Goal: Task Accomplishment & Management: Use online tool/utility

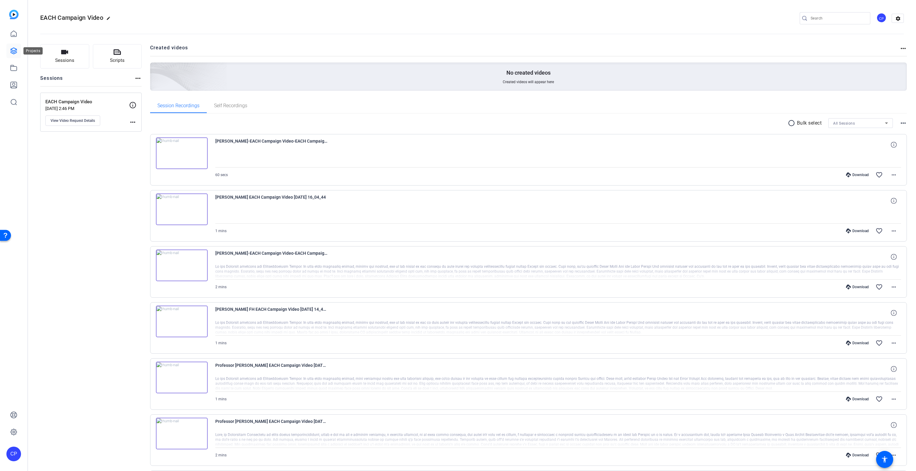
click at [13, 52] on icon at bounding box center [14, 51] width 6 height 6
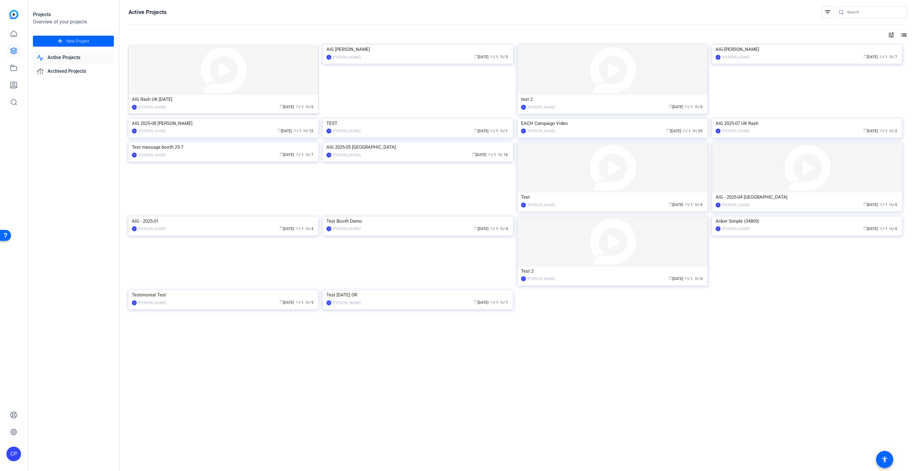
click at [278, 83] on img at bounding box center [224, 70] width 190 height 50
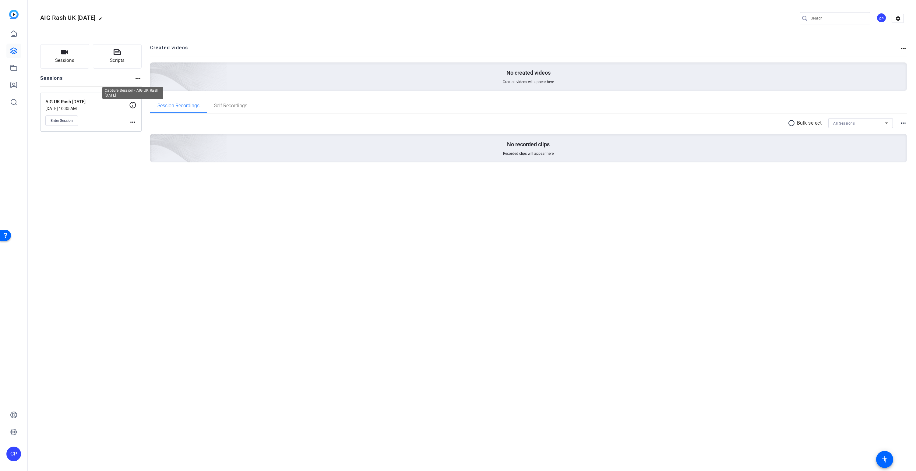
click at [134, 103] on icon at bounding box center [132, 104] width 7 height 7
click at [131, 120] on mat-icon "more_horiz" at bounding box center [132, 122] width 7 height 7
click at [138, 130] on span "Edit Session" at bounding box center [148, 130] width 28 height 7
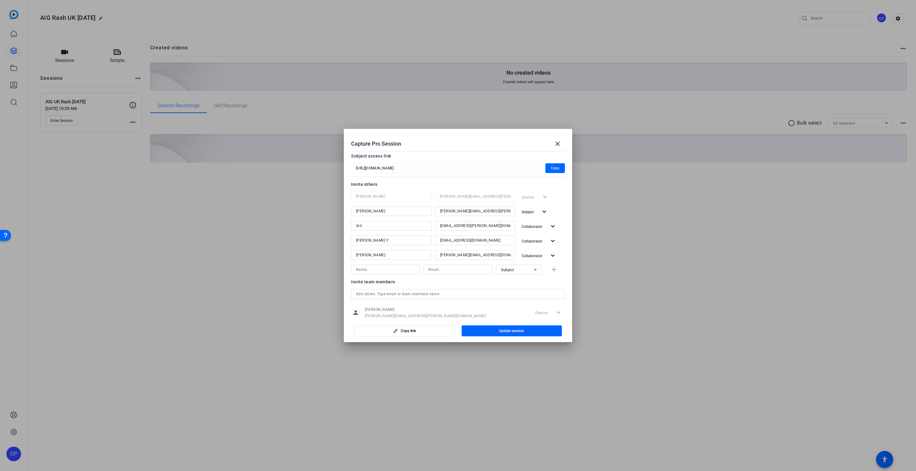
scroll to position [66, 0]
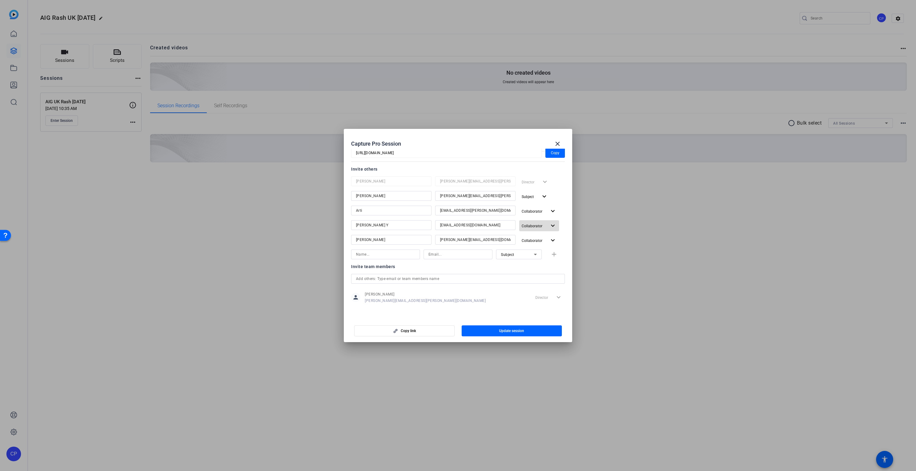
click at [546, 228] on span "Collaborator" at bounding box center [534, 225] width 25 height 7
click at [546, 258] on span "Subject" at bounding box center [541, 259] width 13 height 4
click at [512, 331] on span "Update session" at bounding box center [511, 330] width 25 height 5
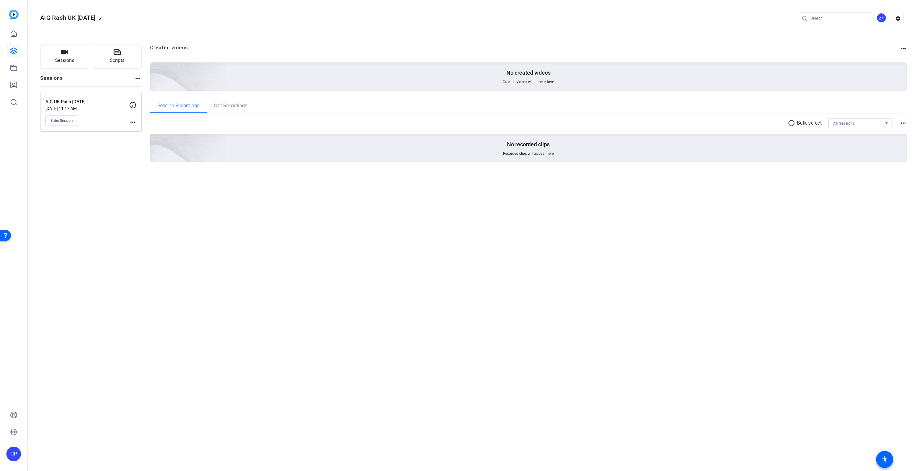
click at [135, 123] on mat-icon "more_horiz" at bounding box center [132, 122] width 7 height 7
click at [141, 129] on span "Edit Session" at bounding box center [148, 130] width 28 height 7
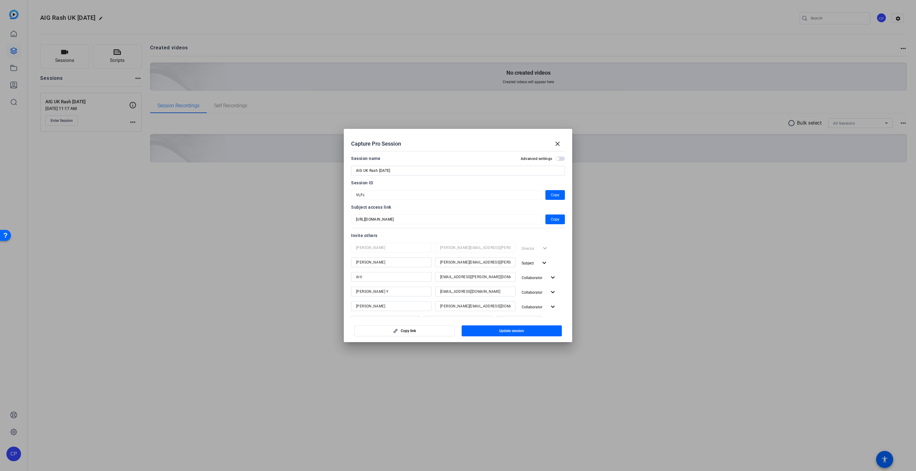
click at [498, 292] on input "bgiggins04@yahoo.co.uk" at bounding box center [475, 291] width 71 height 7
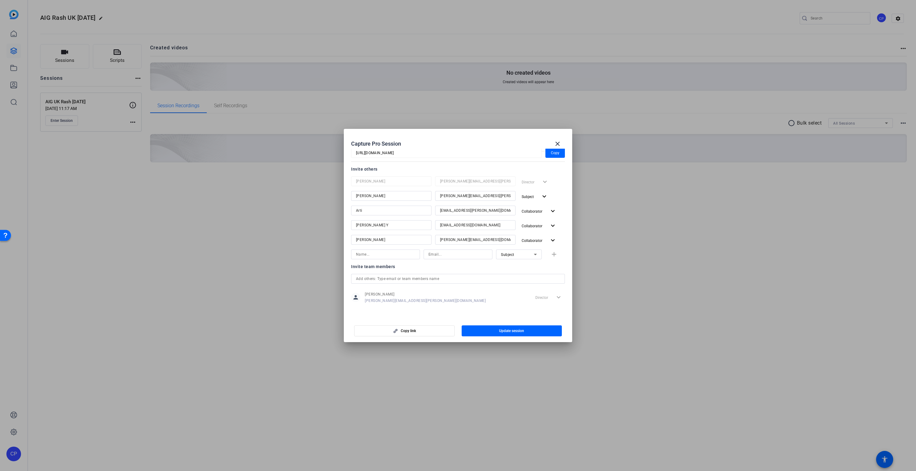
click at [565, 225] on mat-dialog-content "Session name Advanced settings AIG UK Rash 2025-09-30 Session ID VLFc Copy Subj…" at bounding box center [458, 233] width 229 height 169
click at [543, 225] on span "Collaborator" at bounding box center [534, 225] width 25 height 7
click at [542, 270] on span "Remove User" at bounding box center [535, 270] width 23 height 4
click at [511, 332] on span "Update session" at bounding box center [511, 330] width 25 height 5
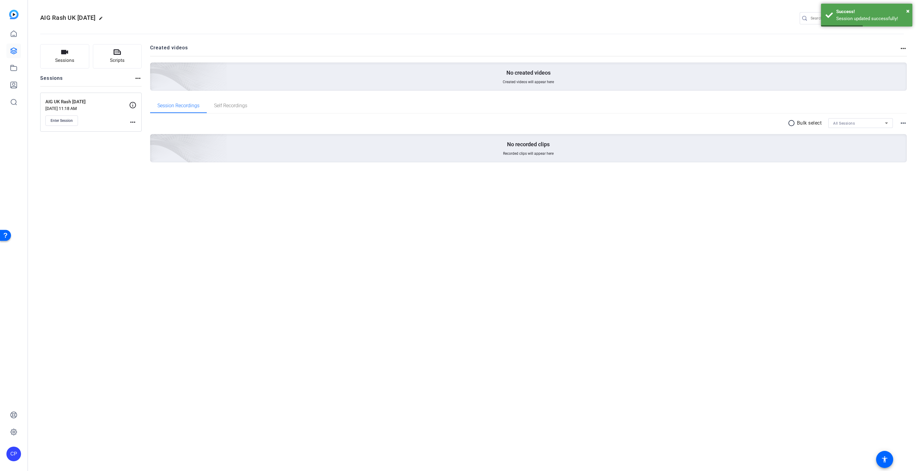
click at [133, 122] on mat-icon "more_horiz" at bounding box center [132, 122] width 7 height 7
click at [139, 130] on span "Edit Session" at bounding box center [148, 130] width 28 height 7
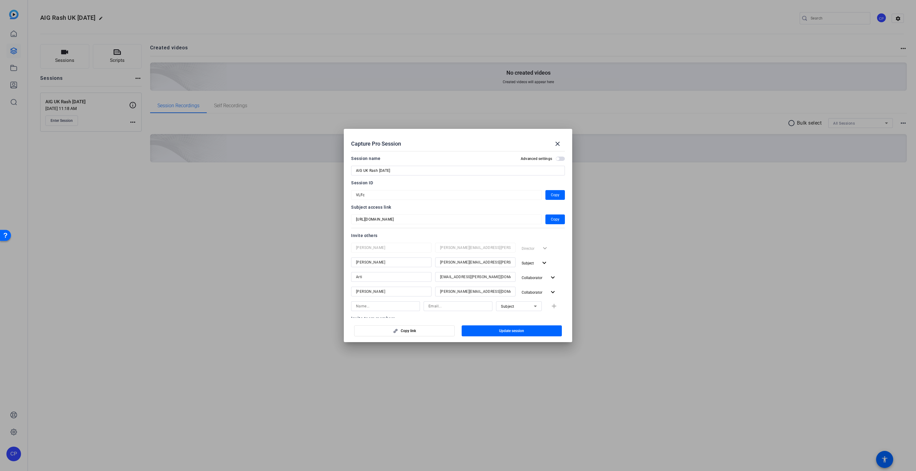
click at [364, 305] on input at bounding box center [385, 306] width 59 height 7
type input "Bernice Y"
paste input "bgiggins04@yahoo.co.uk"
type input "bgiggins04@yahoo.co.uk"
click at [558, 307] on mat-icon "add" at bounding box center [555, 307] width 8 height 8
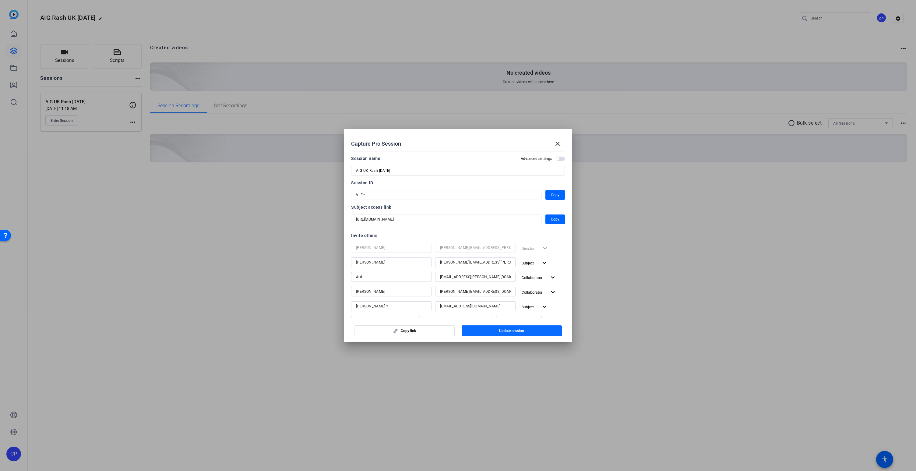
click at [524, 331] on span "button" at bounding box center [512, 331] width 101 height 15
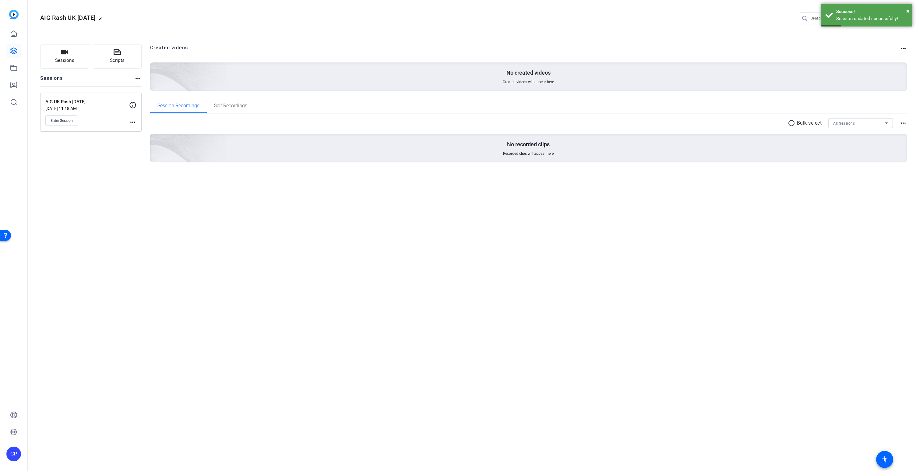
click at [134, 121] on mat-icon "more_horiz" at bounding box center [132, 122] width 7 height 7
click at [144, 132] on span "Edit Session" at bounding box center [148, 130] width 28 height 7
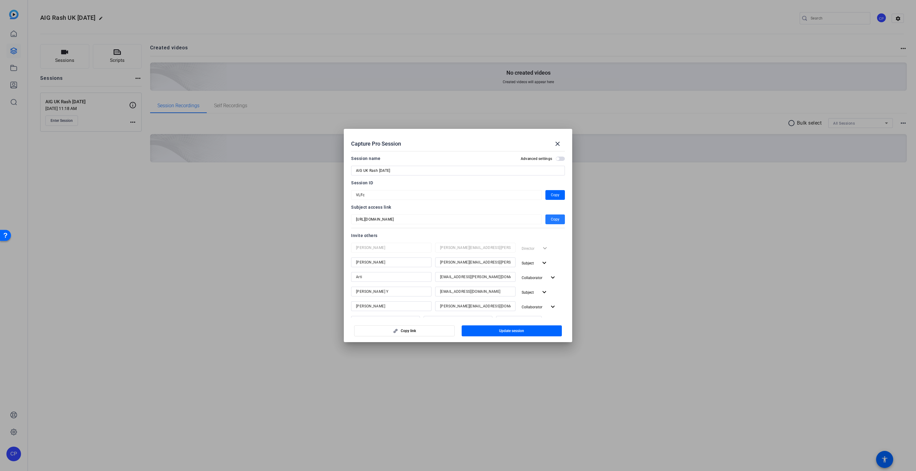
click at [557, 218] on span "Copy" at bounding box center [555, 219] width 9 height 7
click at [558, 141] on mat-icon "close" at bounding box center [557, 143] width 7 height 7
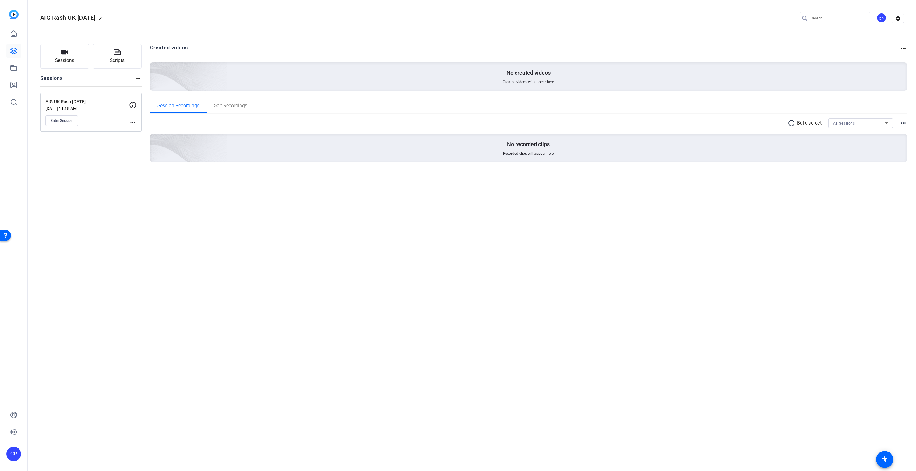
click at [62, 114] on div "AIG UK Rash 2025-09-30 Sep 30, 2025 @ 11:18 AM Enter Session" at bounding box center [87, 111] width 84 height 27
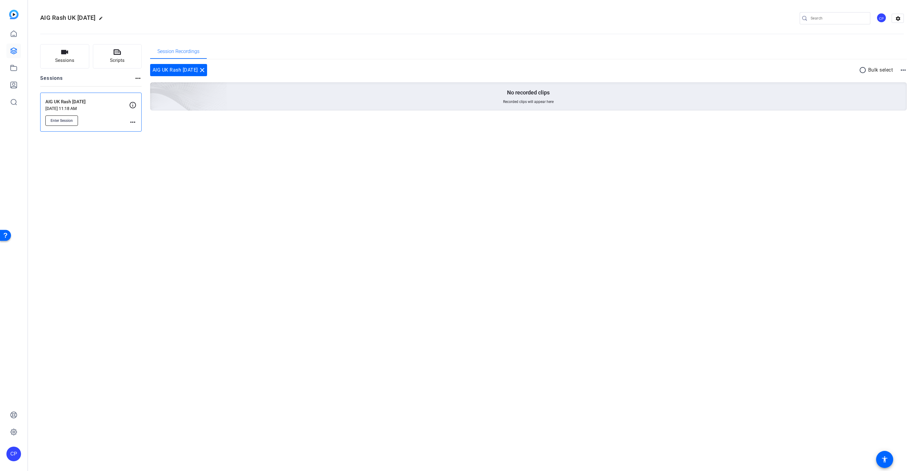
click at [61, 118] on span "Enter Session" at bounding box center [62, 120] width 22 height 5
click at [81, 152] on div "AIG Rash UK 2025-09-30 edit CP settings Sessions Scripts Sessions more_horiz AI…" at bounding box center [472, 235] width 888 height 471
click at [65, 122] on span "Enter Session" at bounding box center [62, 120] width 22 height 5
click at [64, 117] on button "Enter Session" at bounding box center [61, 120] width 33 height 10
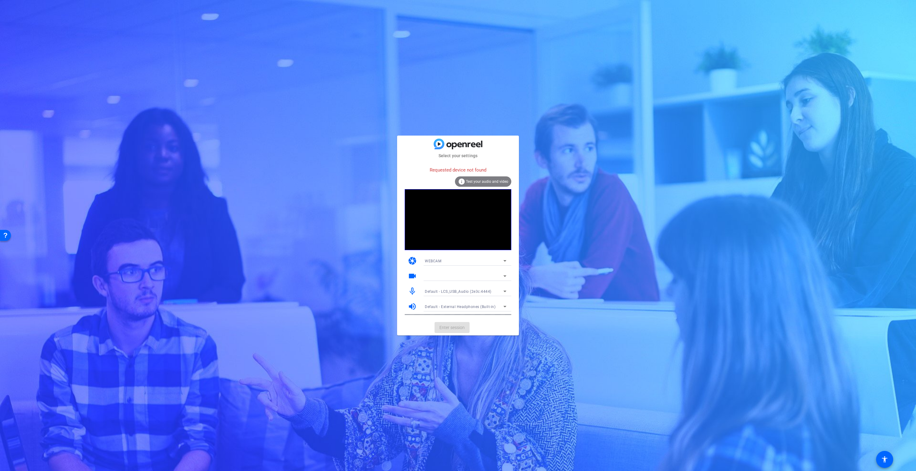
click at [385, 139] on div "Select your settings Requested device not found info Test your audio and video …" at bounding box center [458, 235] width 916 height 471
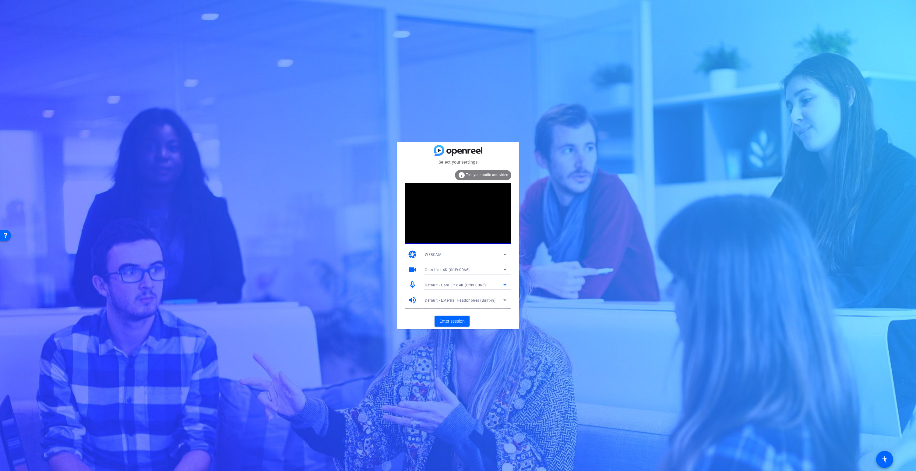
click at [468, 285] on span "Default - Cam Link 4K (0fd9:0066)" at bounding box center [455, 285] width 61 height 4
click at [454, 305] on span "LCS_USB_Audio (2e3c:4444)" at bounding box center [449, 306] width 49 height 7
click at [443, 322] on span "Enter session" at bounding box center [452, 321] width 25 height 6
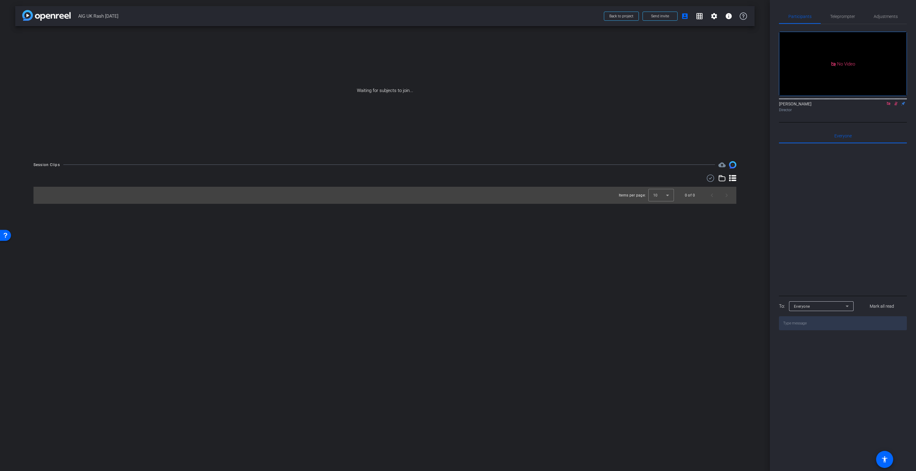
click at [890, 105] on icon at bounding box center [888, 103] width 3 height 3
click at [890, 106] on icon at bounding box center [889, 103] width 5 height 4
click at [888, 106] on icon at bounding box center [889, 103] width 5 height 4
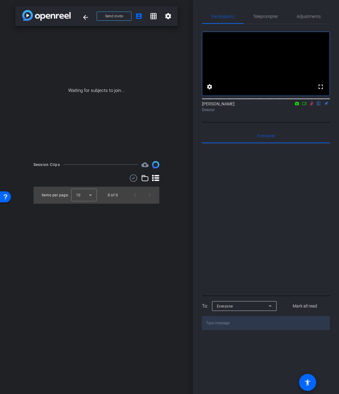
click at [304, 106] on icon at bounding box center [304, 103] width 5 height 4
click at [311, 106] on icon at bounding box center [311, 103] width 5 height 4
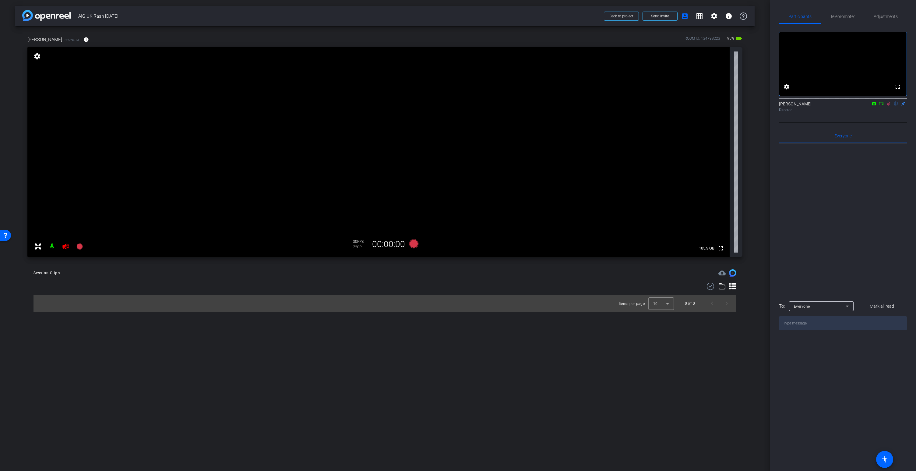
click at [890, 106] on icon at bounding box center [889, 103] width 5 height 4
click at [66, 248] on icon at bounding box center [65, 246] width 6 height 6
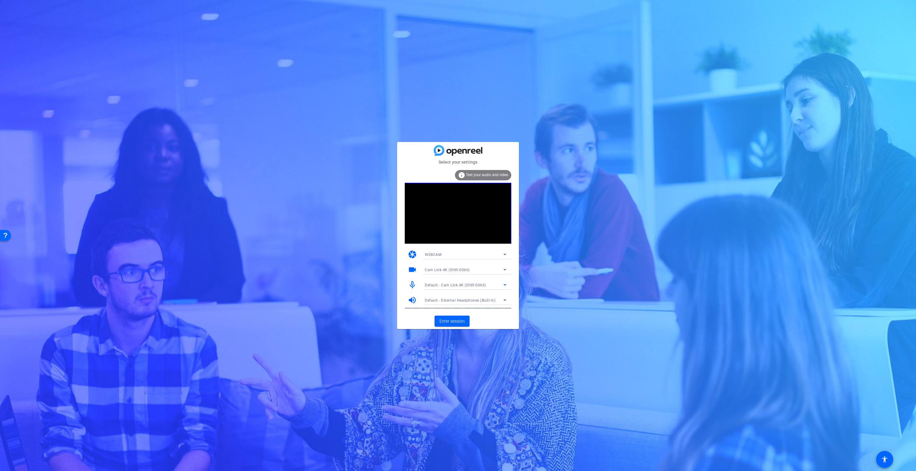
click at [445, 285] on span "Default - Cam Link 4K (0fd9:0066)" at bounding box center [455, 285] width 61 height 4
click at [448, 310] on mat-option "LCS_USB_Audio (2e3c:4444)" at bounding box center [465, 307] width 91 height 10
click at [450, 321] on span "Enter session" at bounding box center [452, 321] width 25 height 6
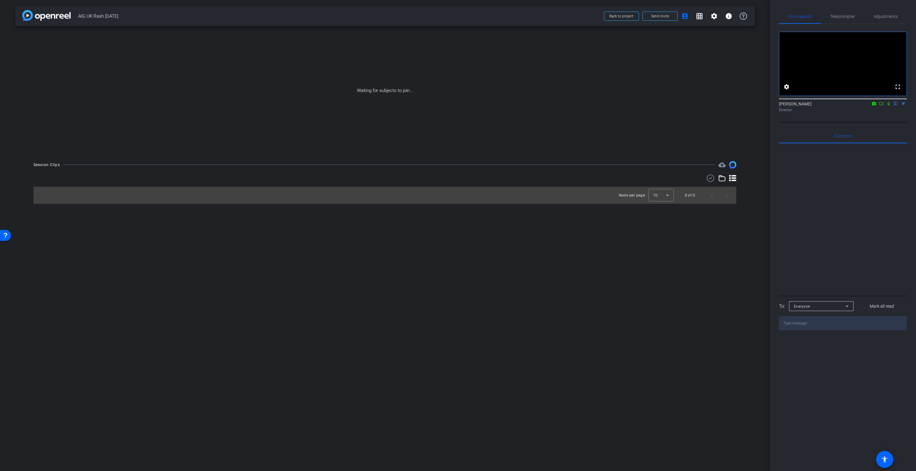
click at [882, 106] on icon at bounding box center [881, 103] width 5 height 4
click at [897, 106] on icon at bounding box center [896, 104] width 2 height 4
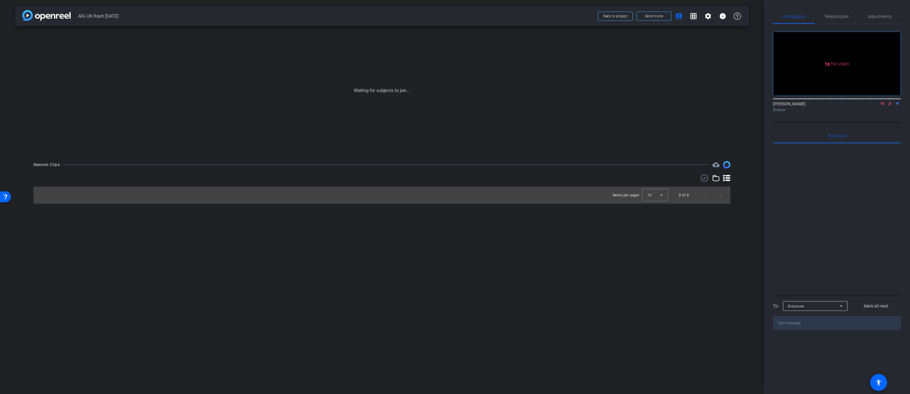
click at [1, 78] on div "arrow_back AIG UK Rash 2025-09-30 Back to project Send invite account_box grid_…" at bounding box center [382, 197] width 764 height 394
